Goal: Information Seeking & Learning: Learn about a topic

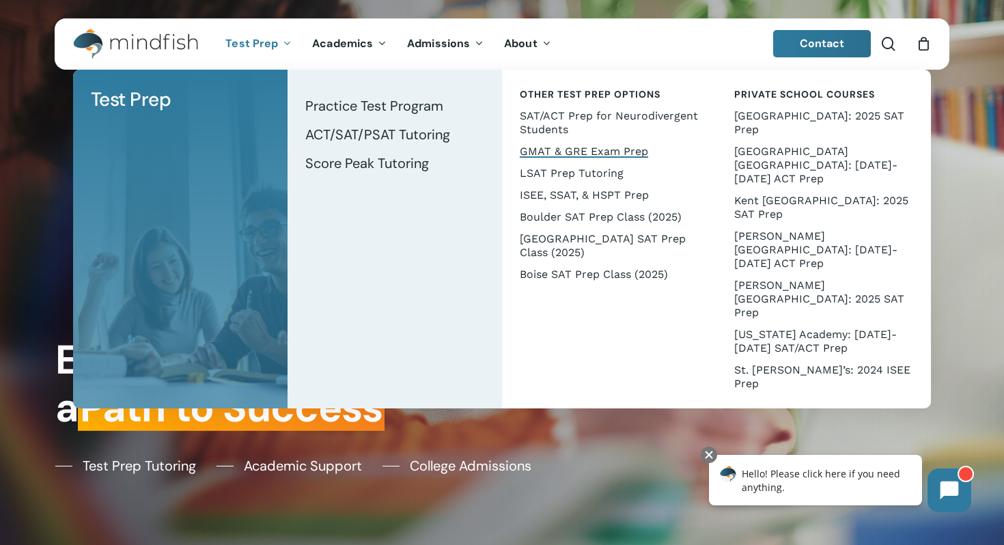
click at [547, 154] on span "GMAT & GRE Exam Prep" at bounding box center [584, 151] width 128 height 13
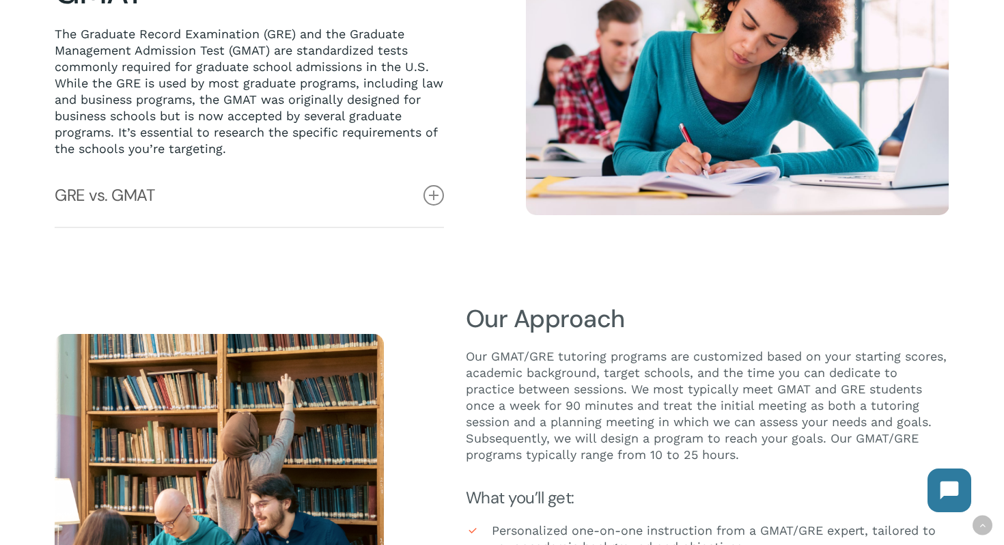
scroll to position [478, 0]
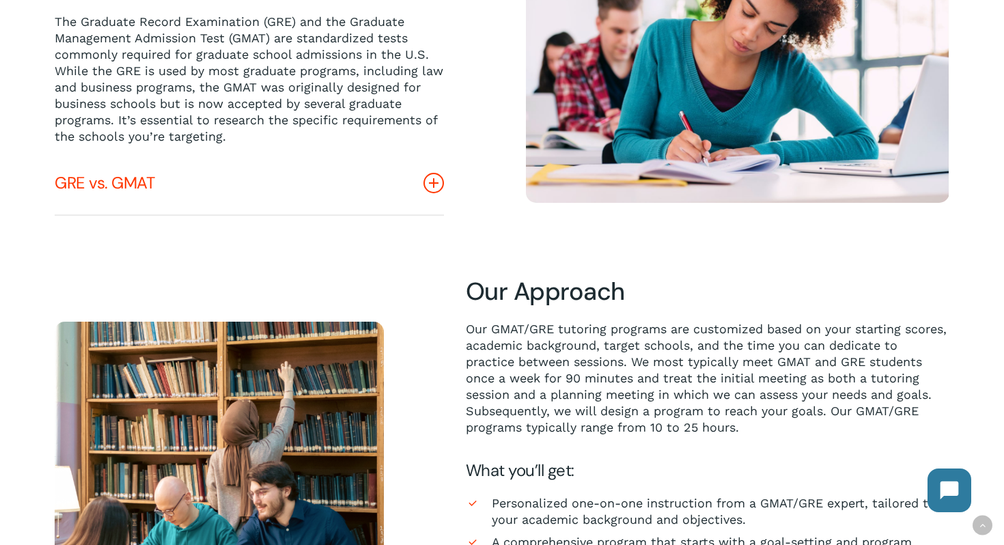
click at [432, 184] on icon at bounding box center [434, 183] width 20 height 20
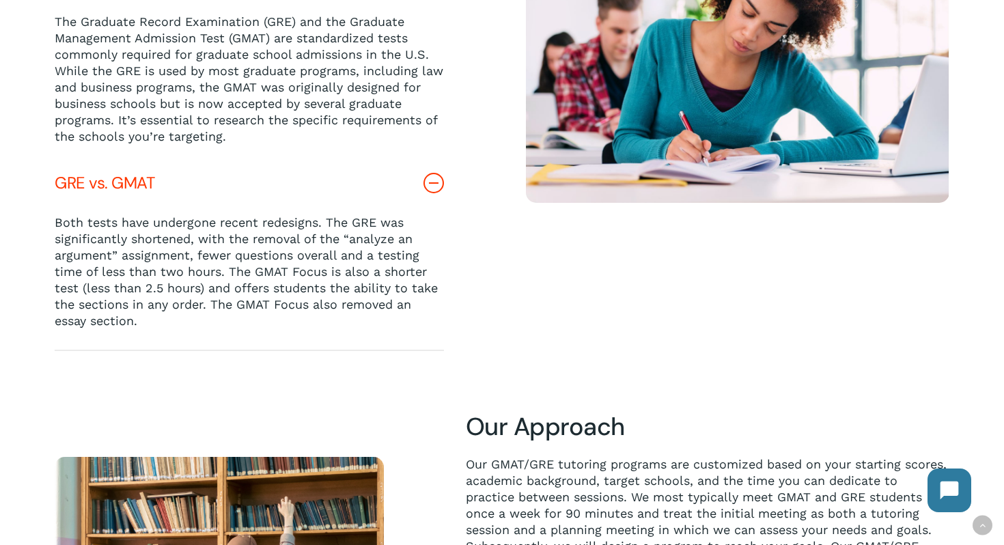
click at [432, 184] on icon at bounding box center [434, 183] width 20 height 20
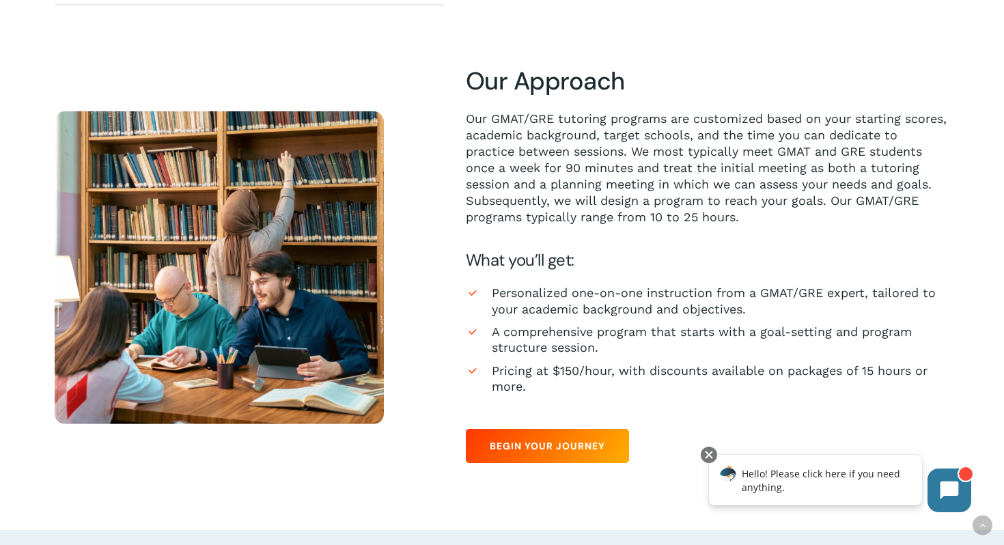
scroll to position [687, 0]
